Goal: Register for event/course

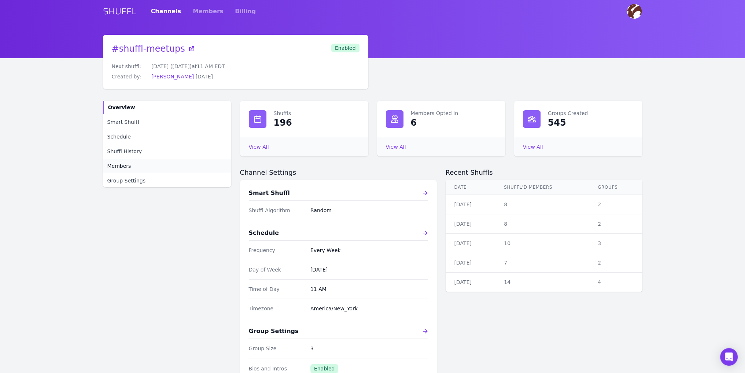
scroll to position [1, 0]
click at [129, 166] on link "Members" at bounding box center [167, 165] width 128 height 13
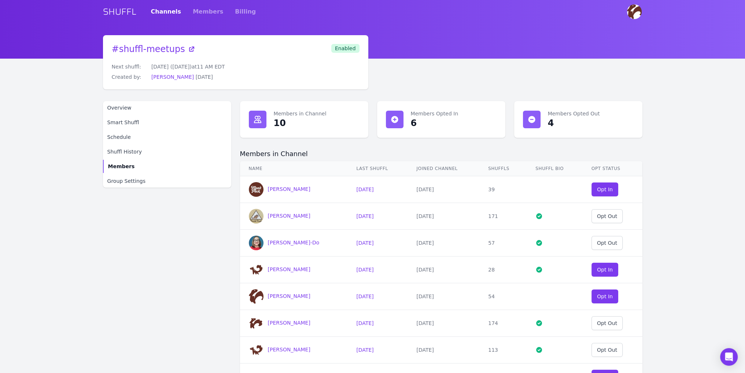
click at [723, 210] on main "# shuffl-meetups Next shuffl: [DATE] ([DATE]) at 11 AM EDT Created by: [PERSON_…" at bounding box center [372, 248] width 745 height 426
click at [605, 191] on div "Opt In" at bounding box center [605, 189] width 16 height 7
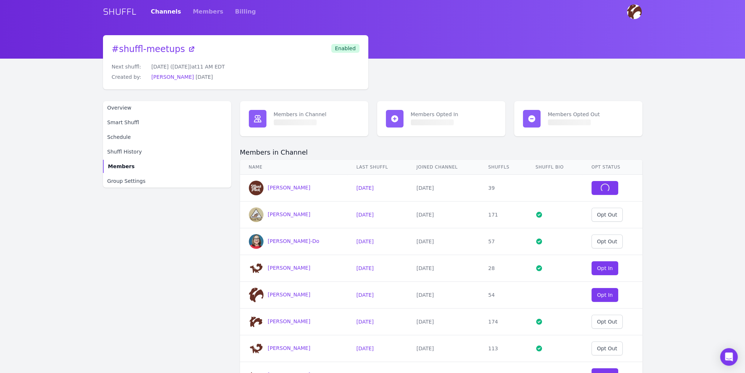
click at [704, 232] on main "# shuffl-meetups Next shuffl: [DATE] ([DATE]) at 11 AM EDT Created by: [PERSON_…" at bounding box center [372, 278] width 745 height 487
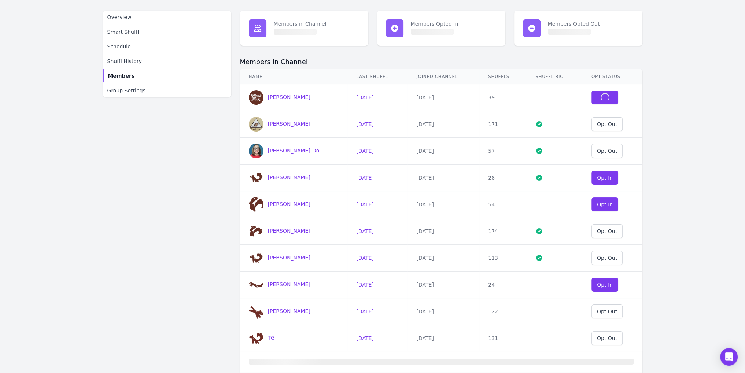
scroll to position [91, 0]
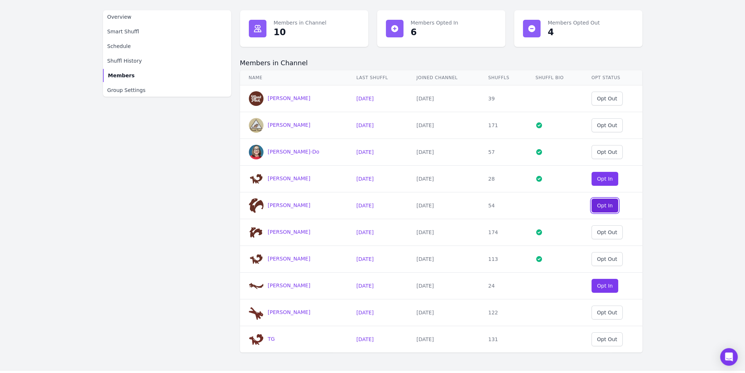
click at [606, 206] on div "Opt In" at bounding box center [605, 205] width 16 height 7
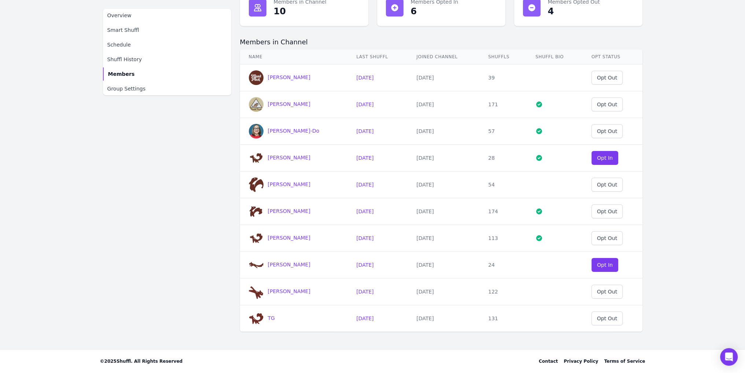
scroll to position [111, 0]
click at [607, 293] on div "Opt Out" at bounding box center [607, 292] width 20 height 7
click at [605, 131] on div "Opt Out" at bounding box center [607, 131] width 20 height 7
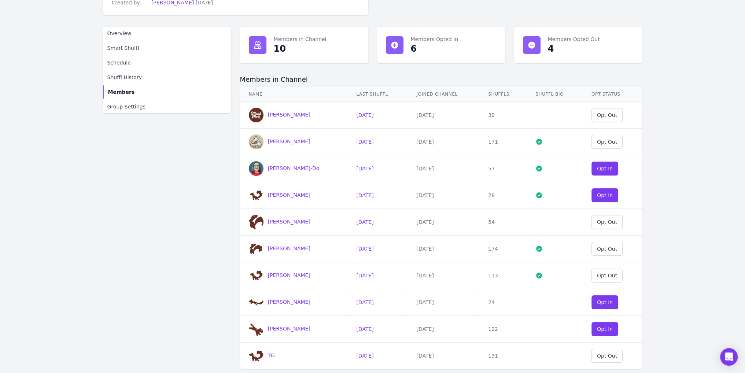
scroll to position [0, 0]
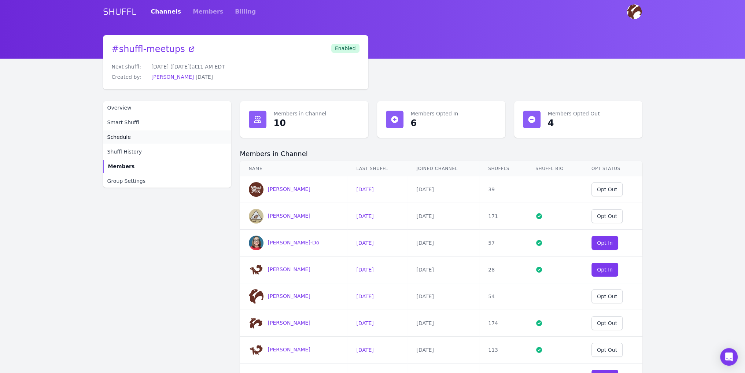
click at [125, 135] on span "Schedule" at bounding box center [118, 136] width 23 height 7
select select "11"
select select "30"
select select "America/New_York"
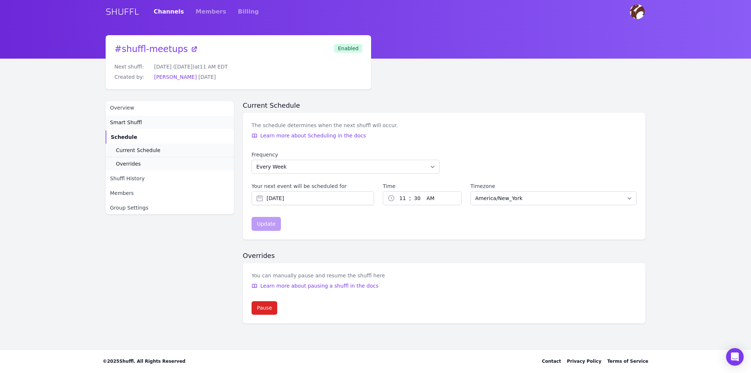
click at [127, 125] on span "Smart Shuffl" at bounding box center [126, 122] width 32 height 7
